Goal: Task Accomplishment & Management: Manage account settings

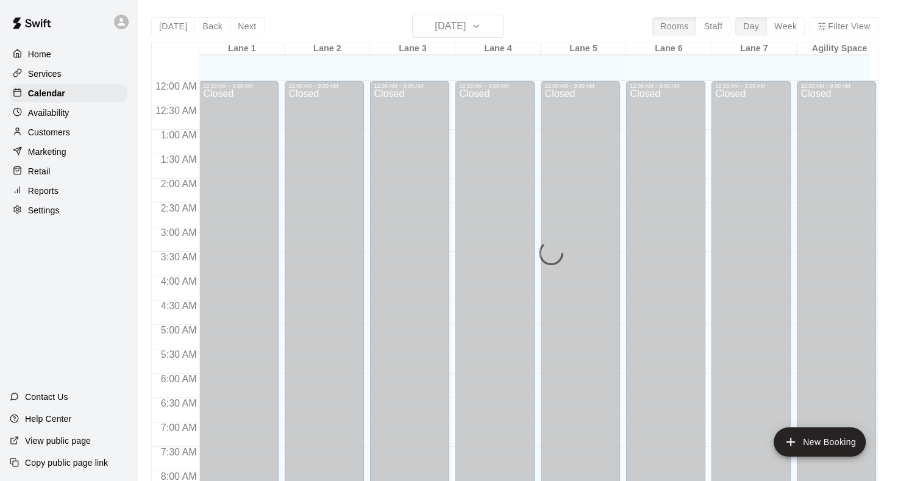
scroll to position [584, 0]
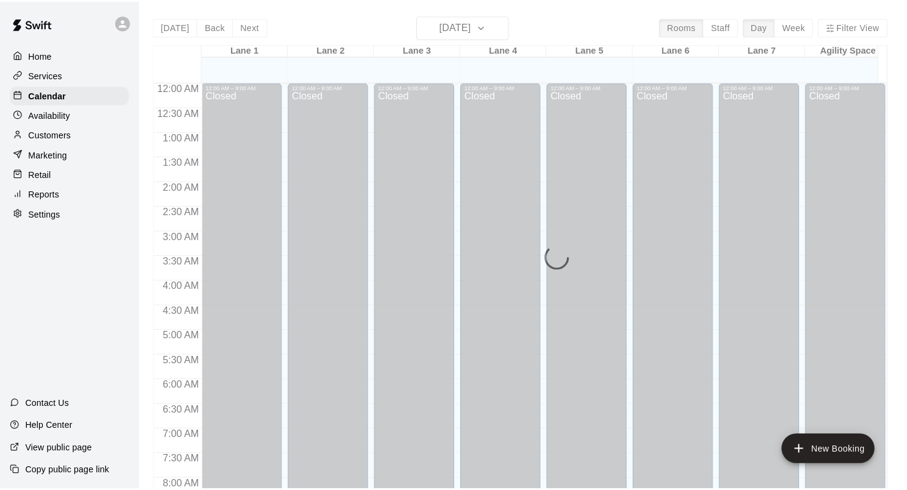
scroll to position [709, 0]
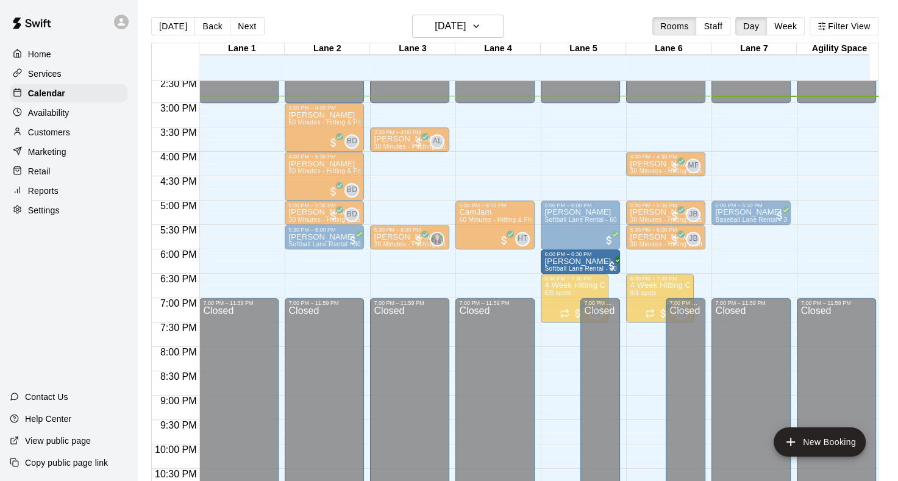
drag, startPoint x: 224, startPoint y: 259, endPoint x: 553, endPoint y: 262, distance: 329.1
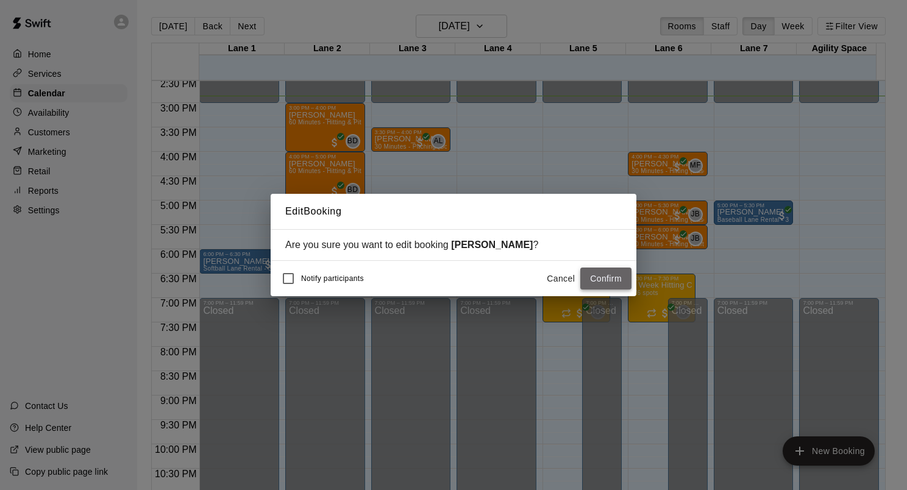
click at [605, 274] on button "Confirm" at bounding box center [605, 279] width 51 height 23
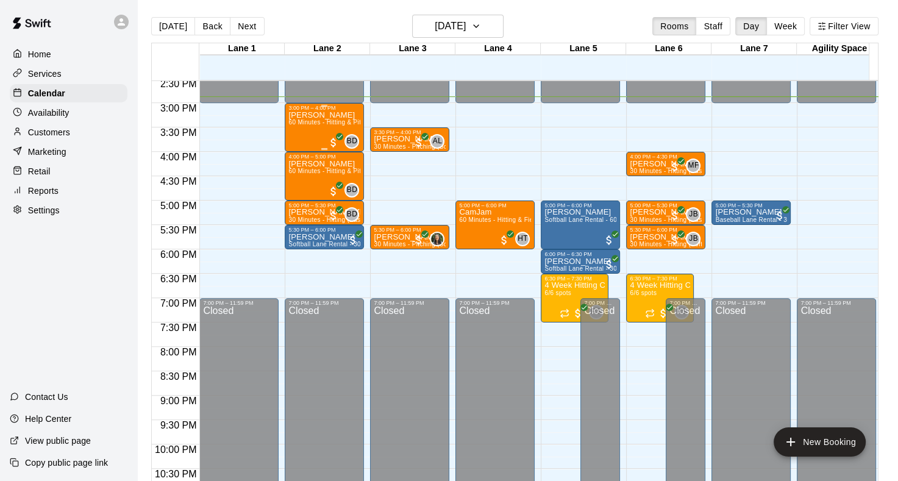
click at [327, 127] on div "[PERSON_NAME] 60 Minutes - Hitting & Pitching (Softball)" at bounding box center [324, 351] width 72 height 481
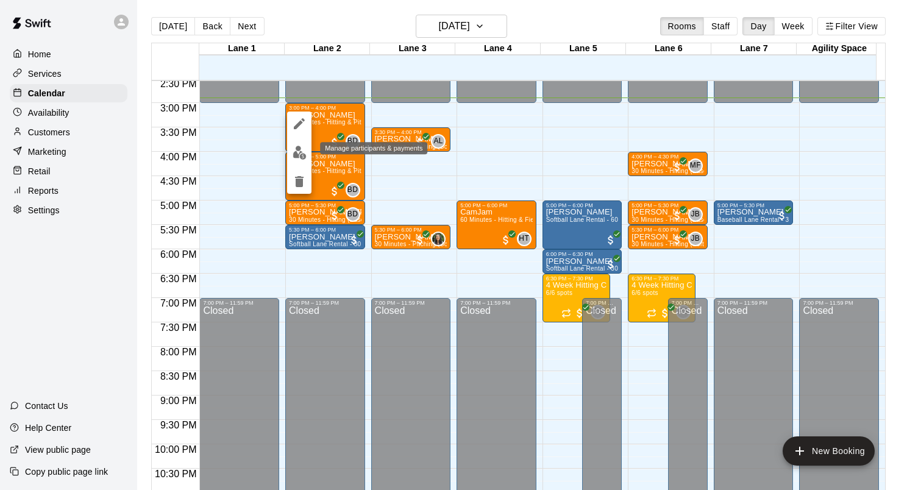
click at [300, 155] on img "edit" at bounding box center [300, 153] width 14 height 14
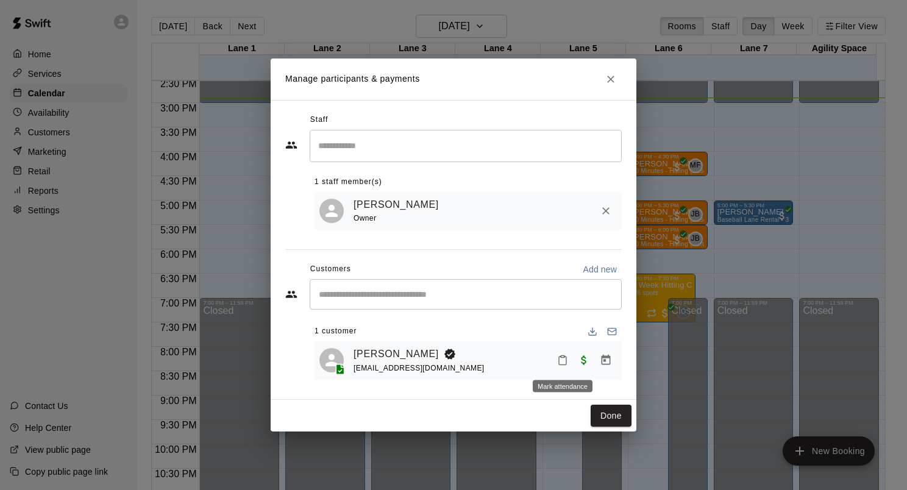
click at [566, 357] on icon "Mark attendance" at bounding box center [562, 360] width 11 height 11
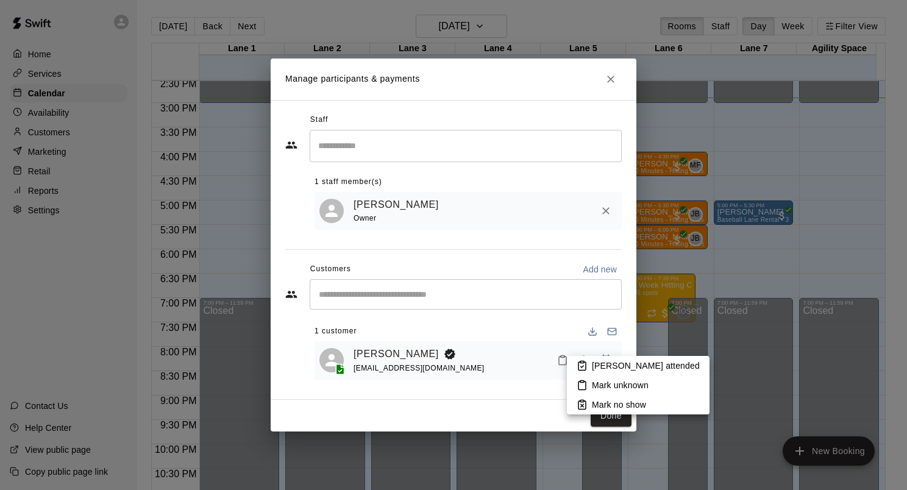
click at [595, 363] on p "[PERSON_NAME] attended" at bounding box center [646, 366] width 108 height 12
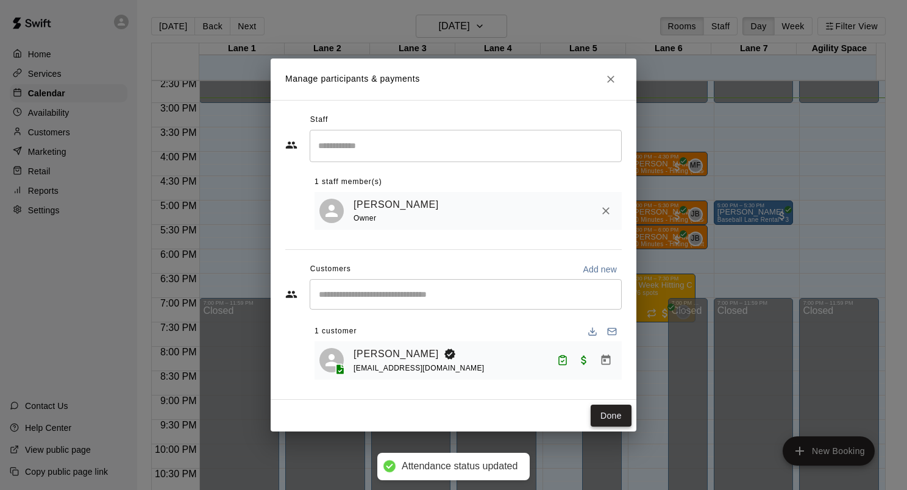
click at [606, 408] on button "Done" at bounding box center [611, 416] width 41 height 23
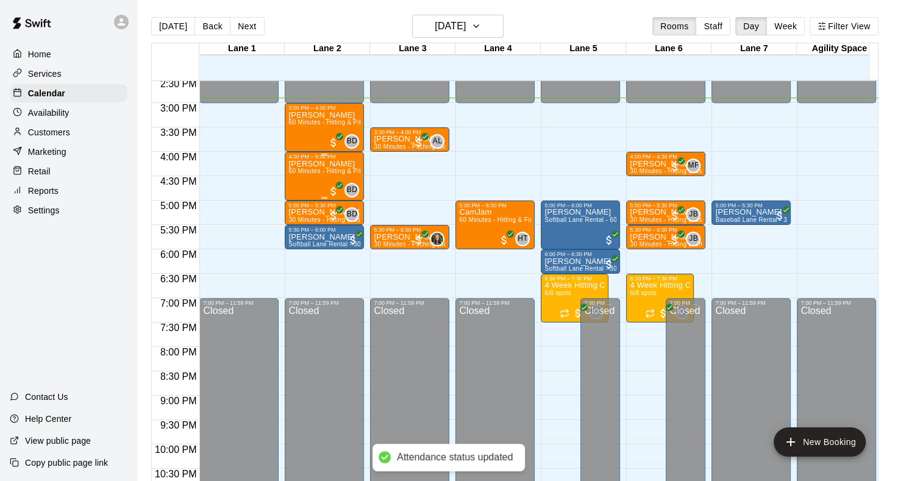
click at [313, 177] on div "[PERSON_NAME] 60 Minutes - Hitting & Pitching (Softball)" at bounding box center [324, 400] width 72 height 481
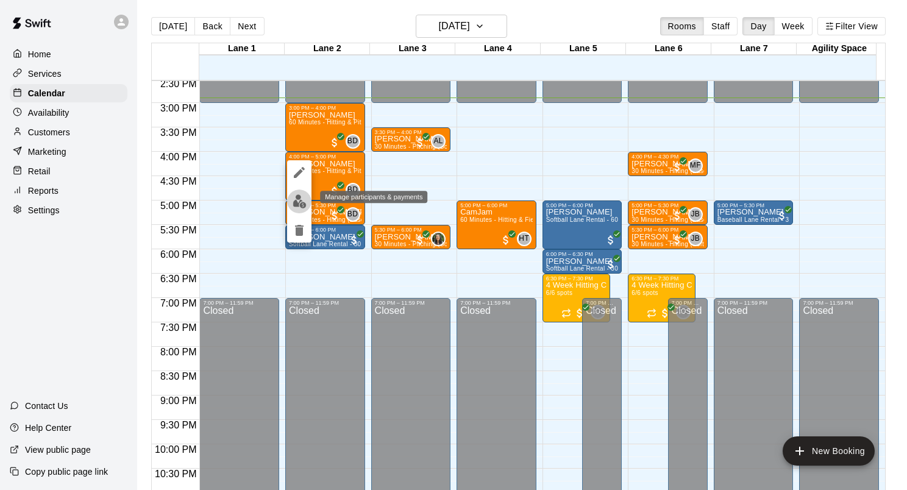
click at [297, 207] on img "edit" at bounding box center [300, 201] width 14 height 14
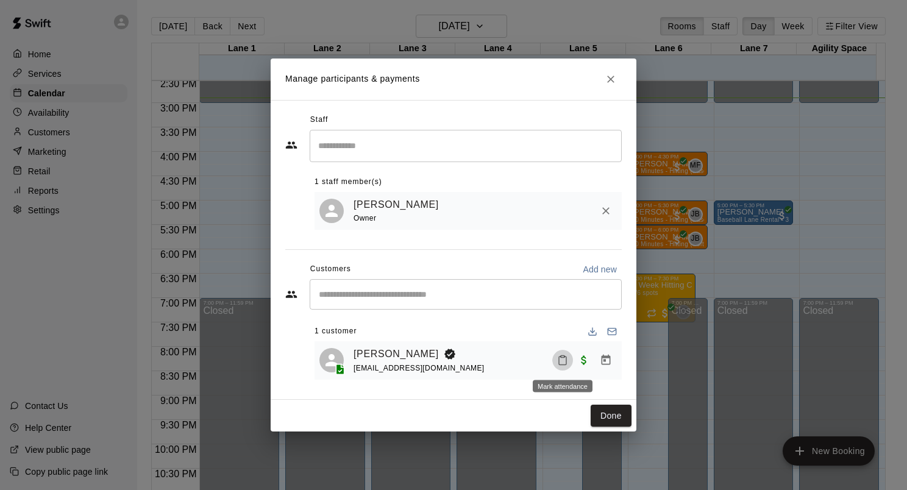
click at [566, 366] on icon "Mark attendance" at bounding box center [562, 360] width 11 height 11
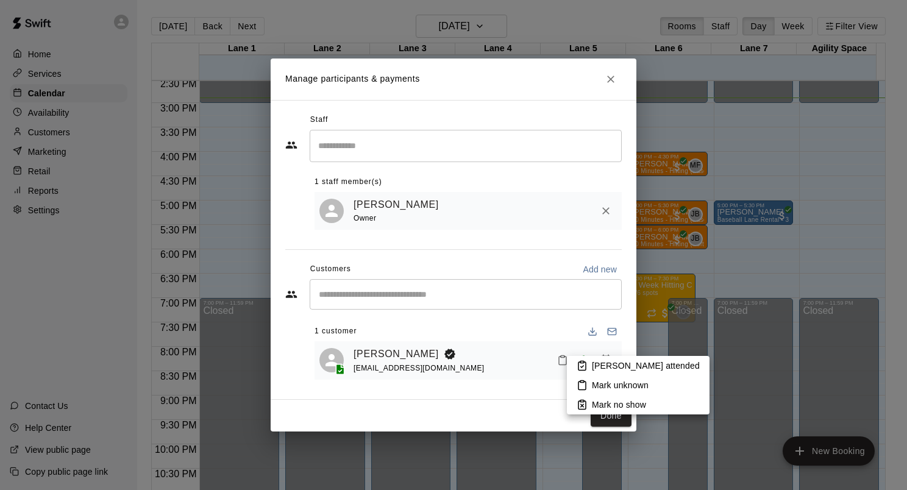
click at [607, 362] on p "[PERSON_NAME] attended" at bounding box center [646, 366] width 108 height 12
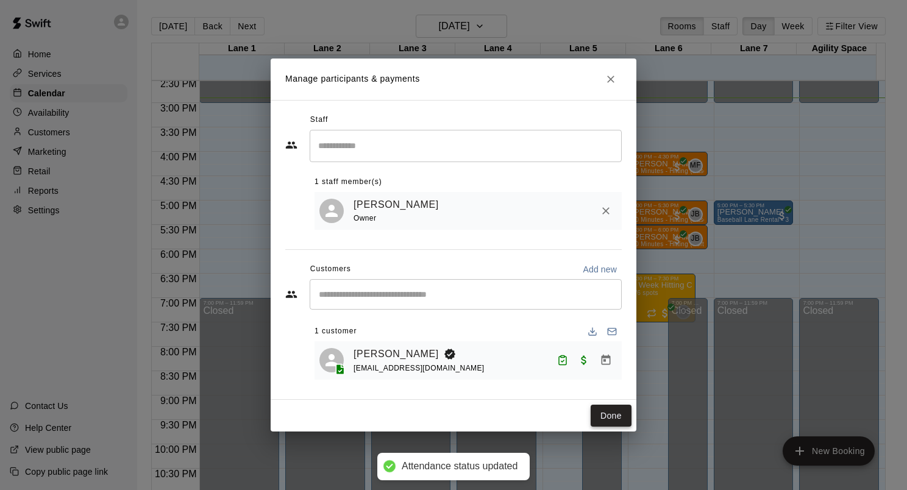
click at [614, 420] on button "Done" at bounding box center [611, 416] width 41 height 23
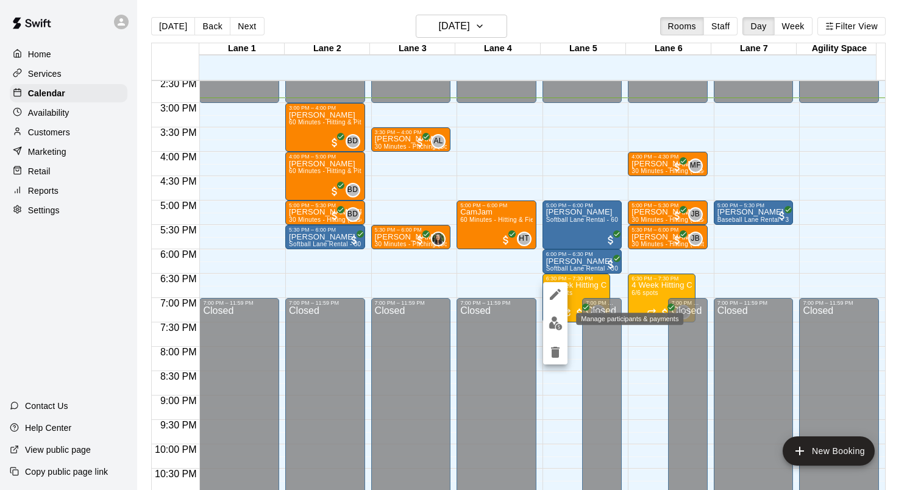
click at [555, 323] on img "edit" at bounding box center [556, 323] width 14 height 14
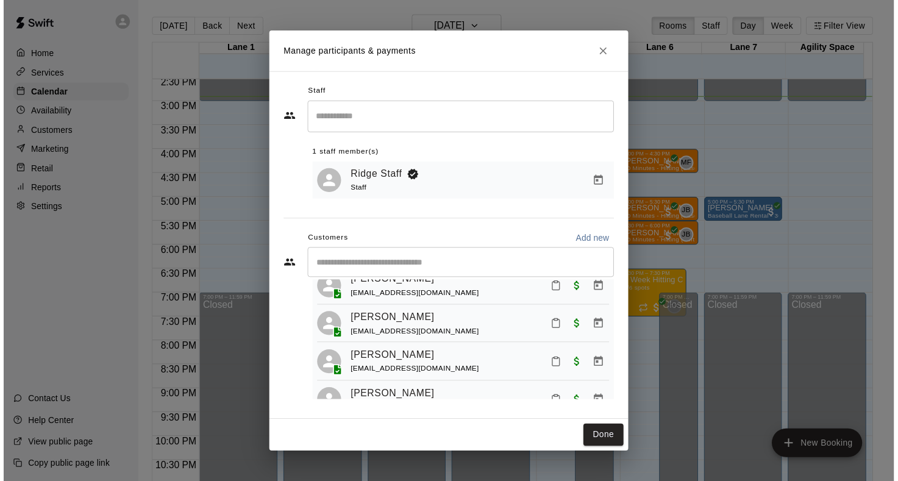
scroll to position [0, 0]
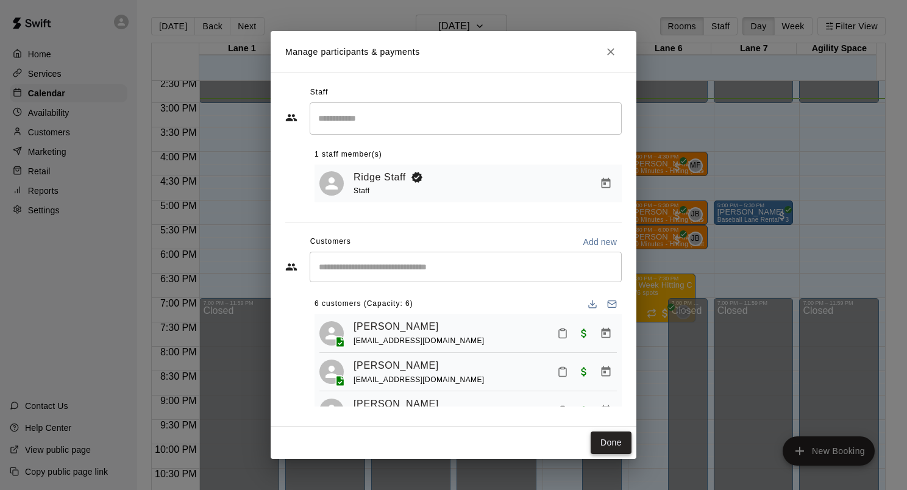
click at [613, 443] on button "Done" at bounding box center [611, 442] width 41 height 23
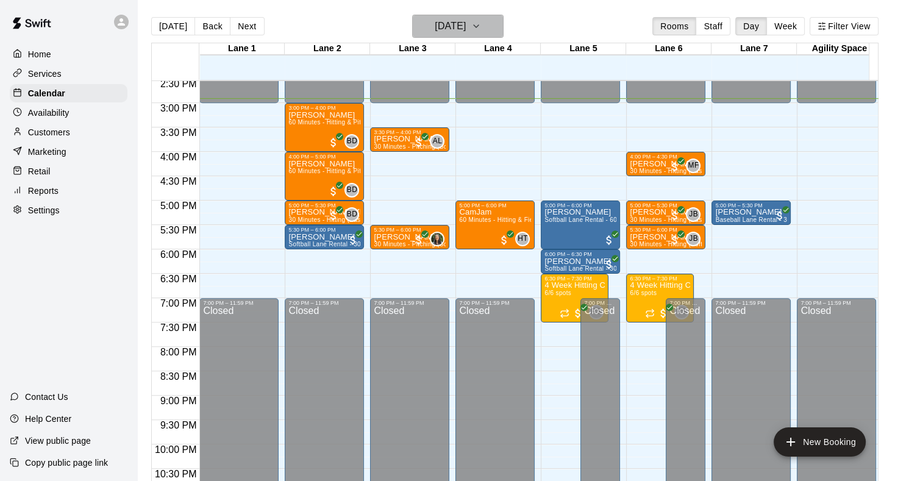
click at [455, 20] on h6 "[DATE]" at bounding box center [450, 26] width 31 height 17
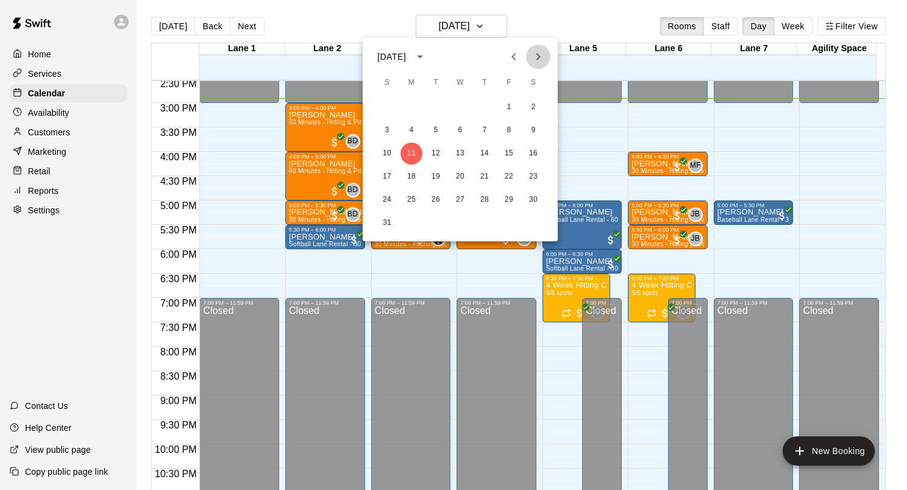
click at [545, 59] on icon "Next month" at bounding box center [538, 56] width 15 height 15
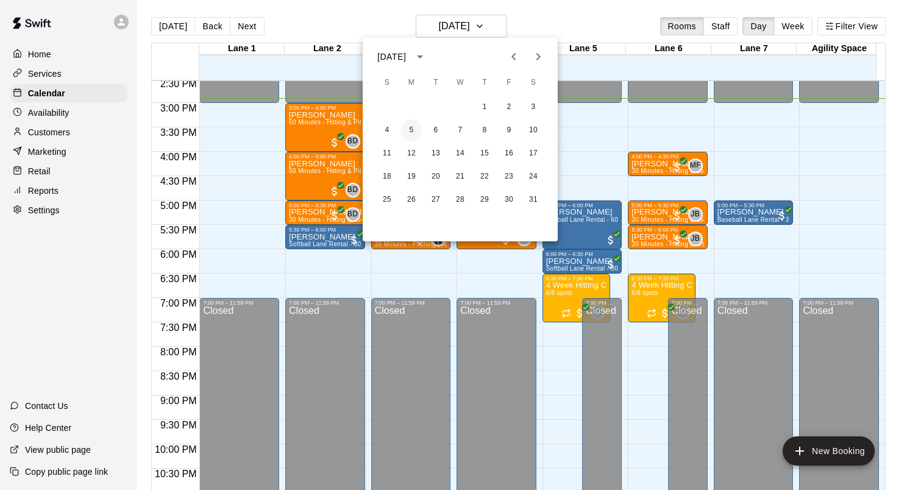
click at [411, 137] on button "5" at bounding box center [411, 130] width 22 height 22
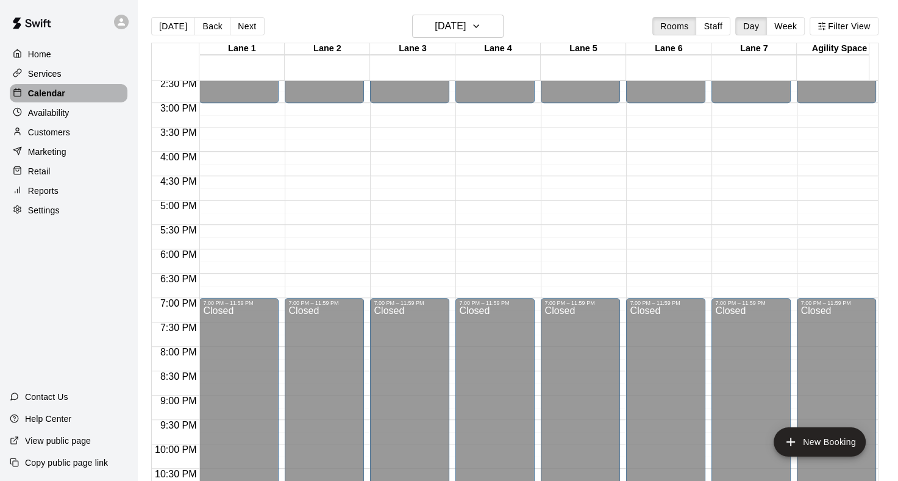
click at [65, 96] on div "Calendar" at bounding box center [69, 93] width 118 height 18
click at [60, 133] on p "Customers" at bounding box center [49, 132] width 42 height 12
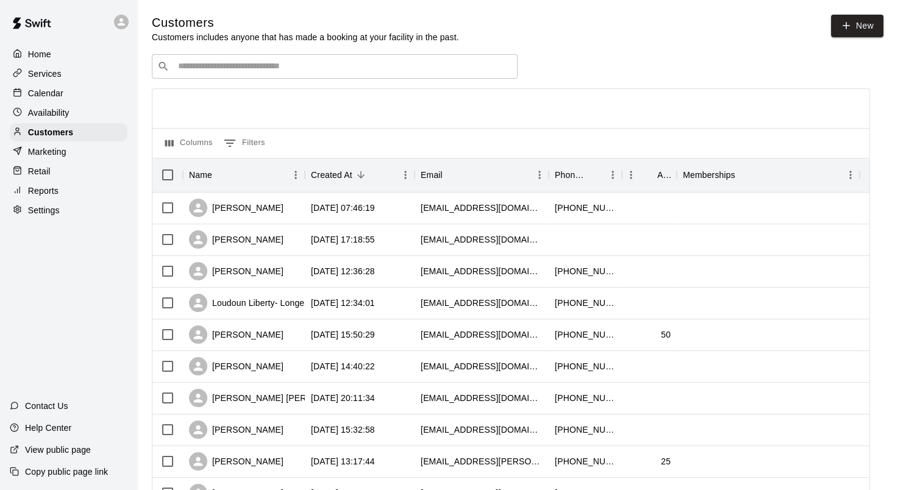
click at [68, 90] on div "Calendar" at bounding box center [69, 93] width 118 height 18
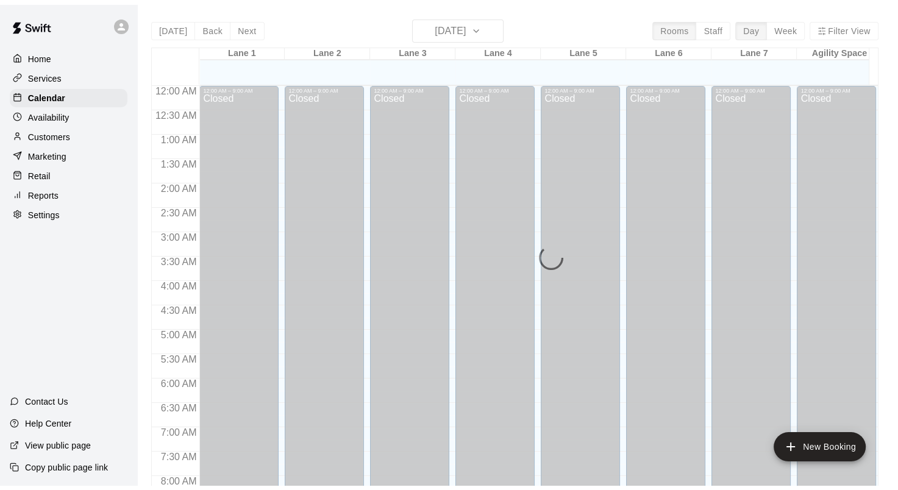
scroll to position [709, 0]
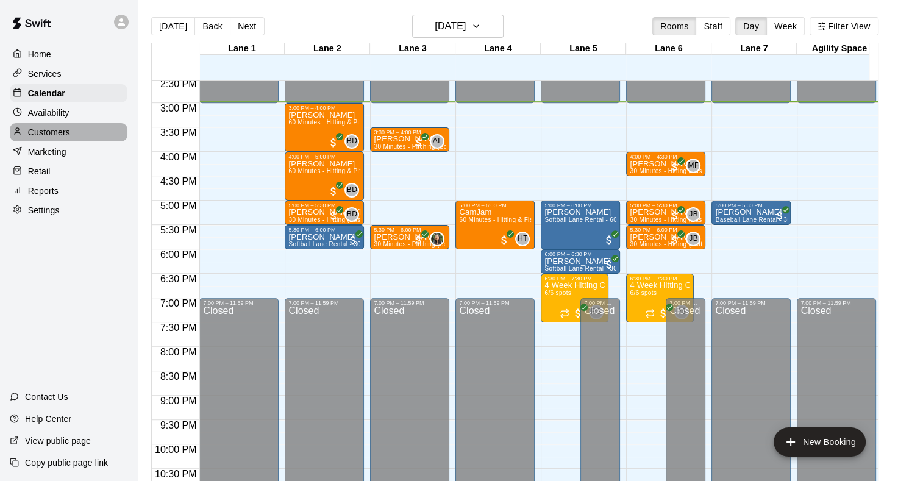
click at [63, 136] on p "Customers" at bounding box center [49, 132] width 42 height 12
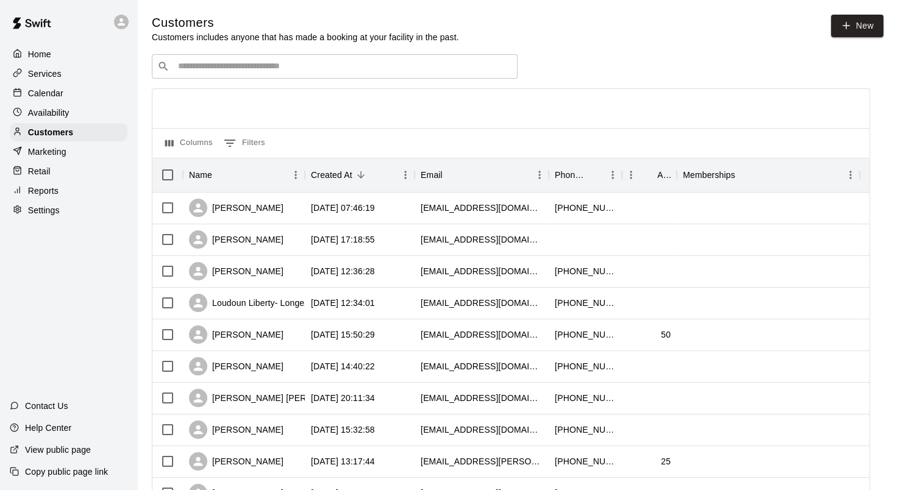
click at [68, 119] on p "Availability" at bounding box center [48, 113] width 41 height 12
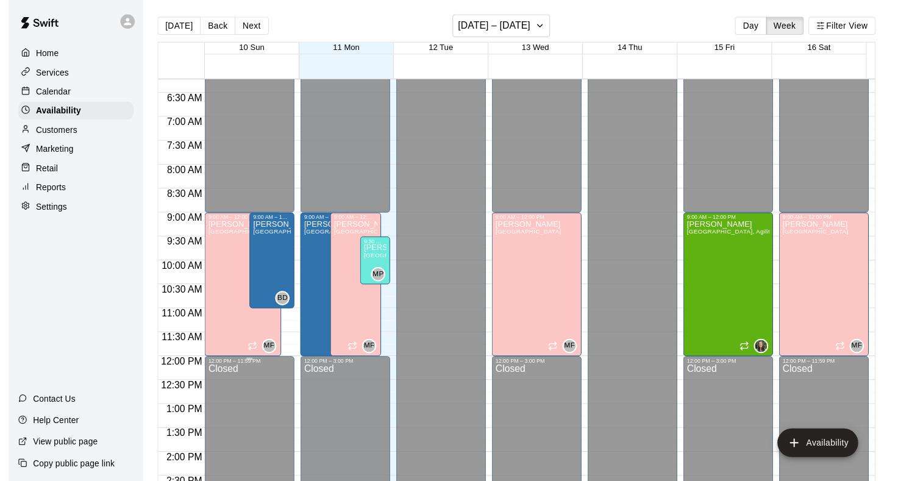
scroll to position [364, 0]
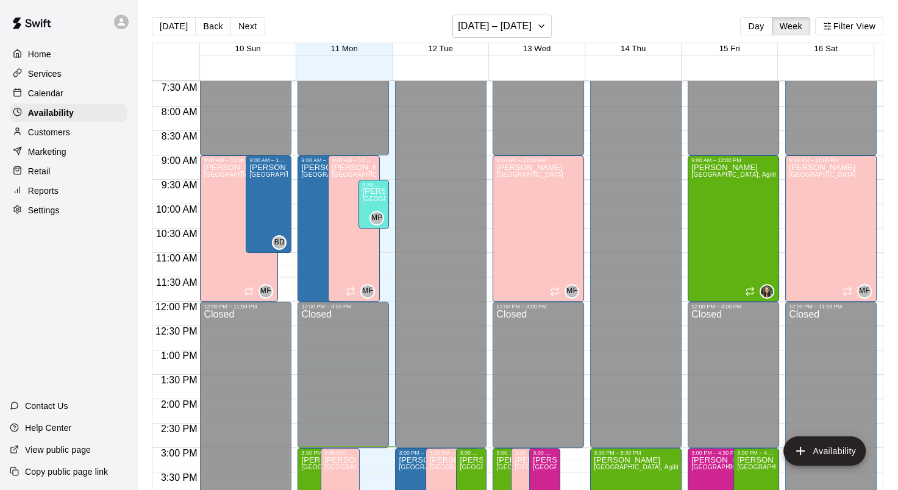
click at [63, 93] on div "Calendar" at bounding box center [69, 93] width 118 height 18
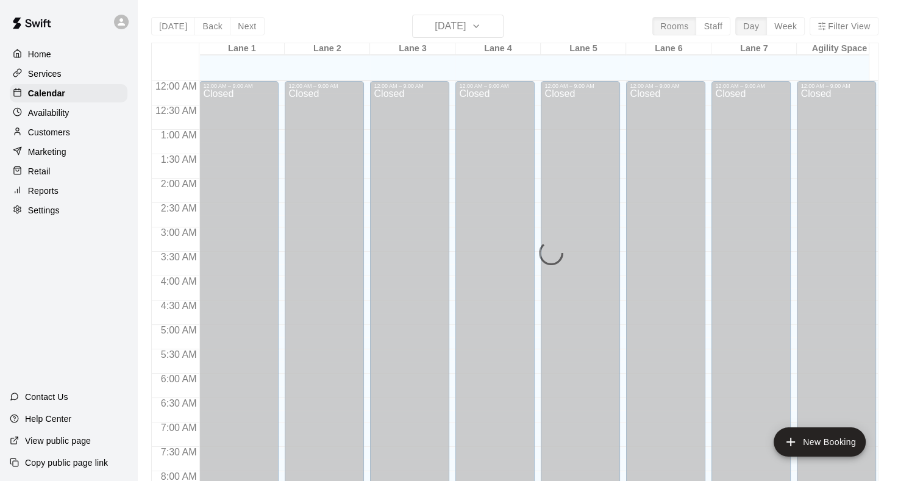
scroll to position [709, 0]
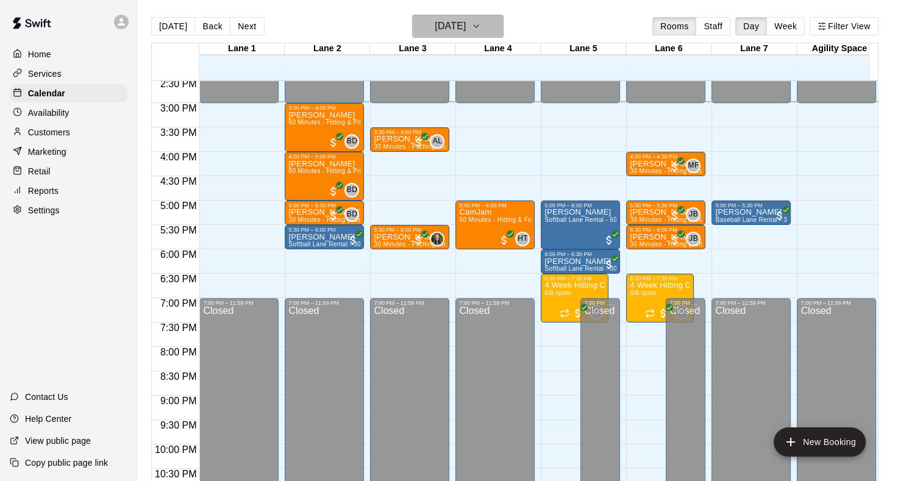
click at [435, 24] on h6 "[DATE]" at bounding box center [450, 26] width 31 height 17
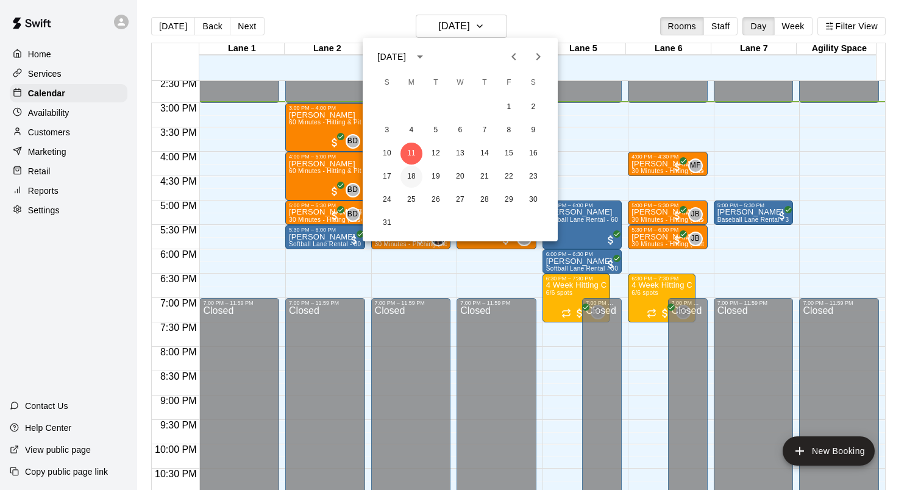
click at [407, 174] on button "18" at bounding box center [411, 177] width 22 height 22
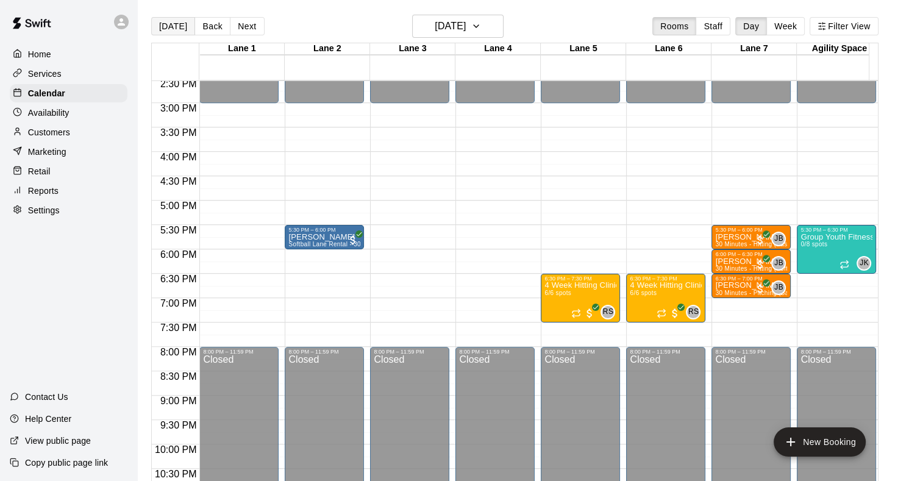
click at [180, 23] on button "[DATE]" at bounding box center [173, 26] width 44 height 18
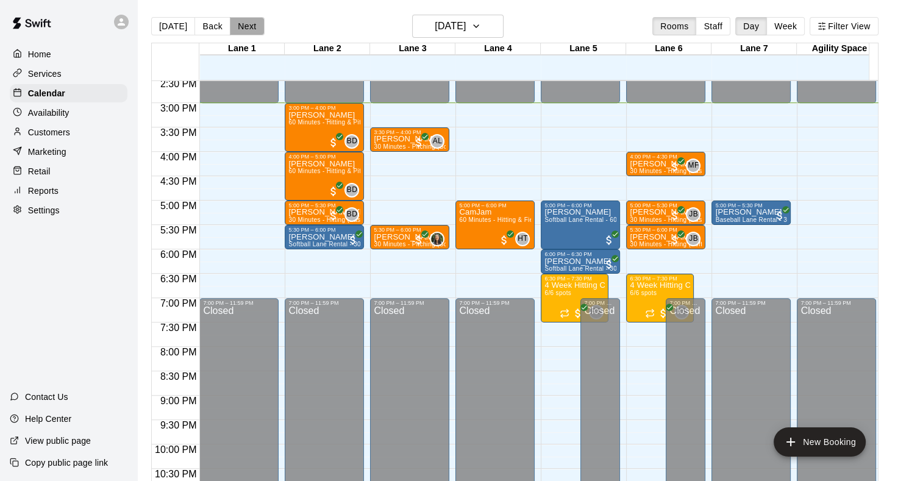
click at [244, 29] on button "Next" at bounding box center [247, 26] width 34 height 18
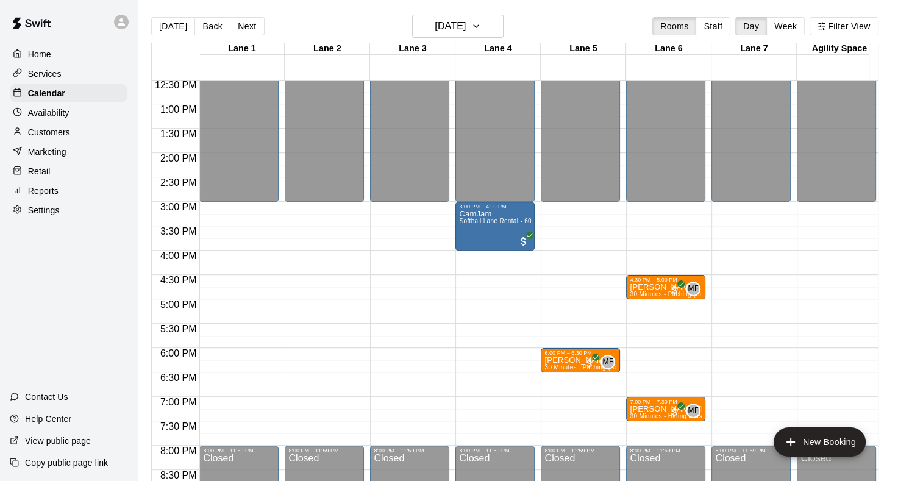
scroll to position [602, 0]
